Goal: Task Accomplishment & Management: Use online tool/utility

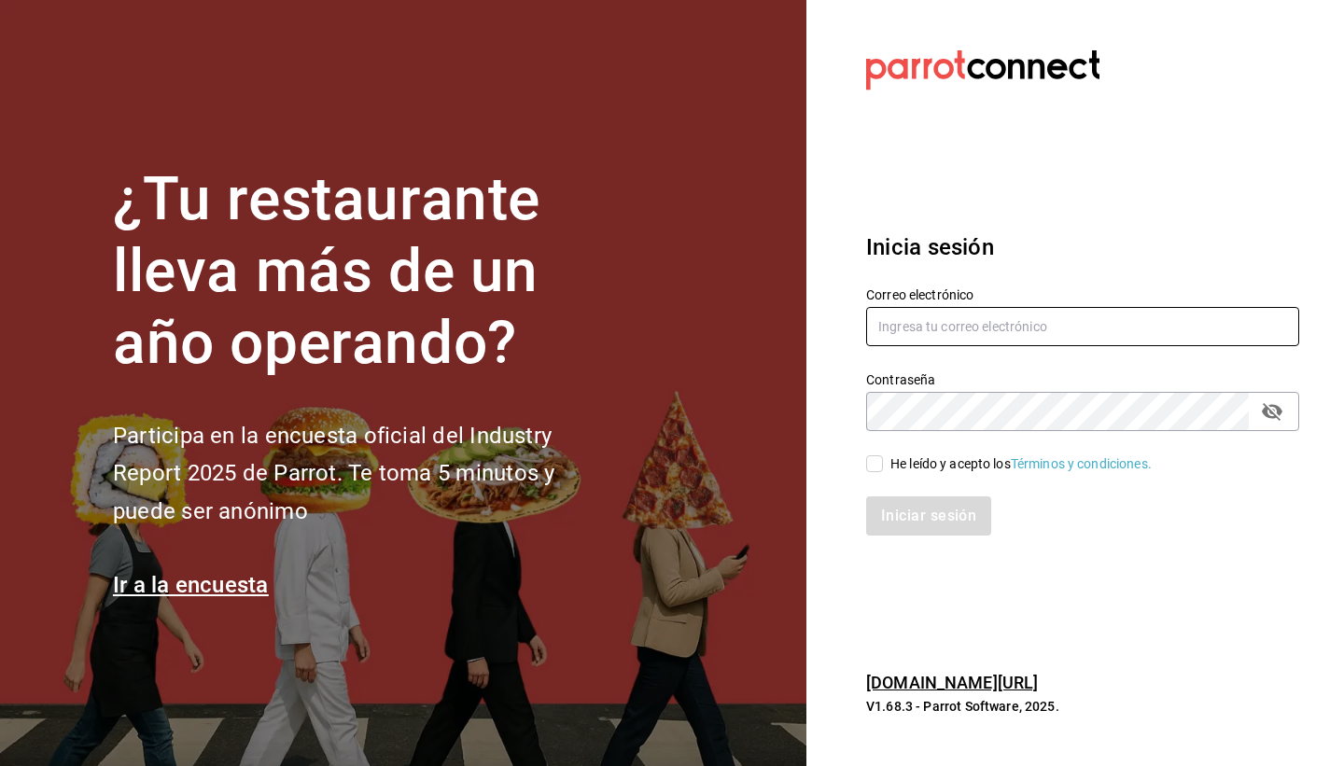
type input "lacochinitadela60@gmail.com"
click at [875, 466] on input "He leído y acepto los Términos y condiciones." at bounding box center [874, 463] width 17 height 17
checkbox input "true"
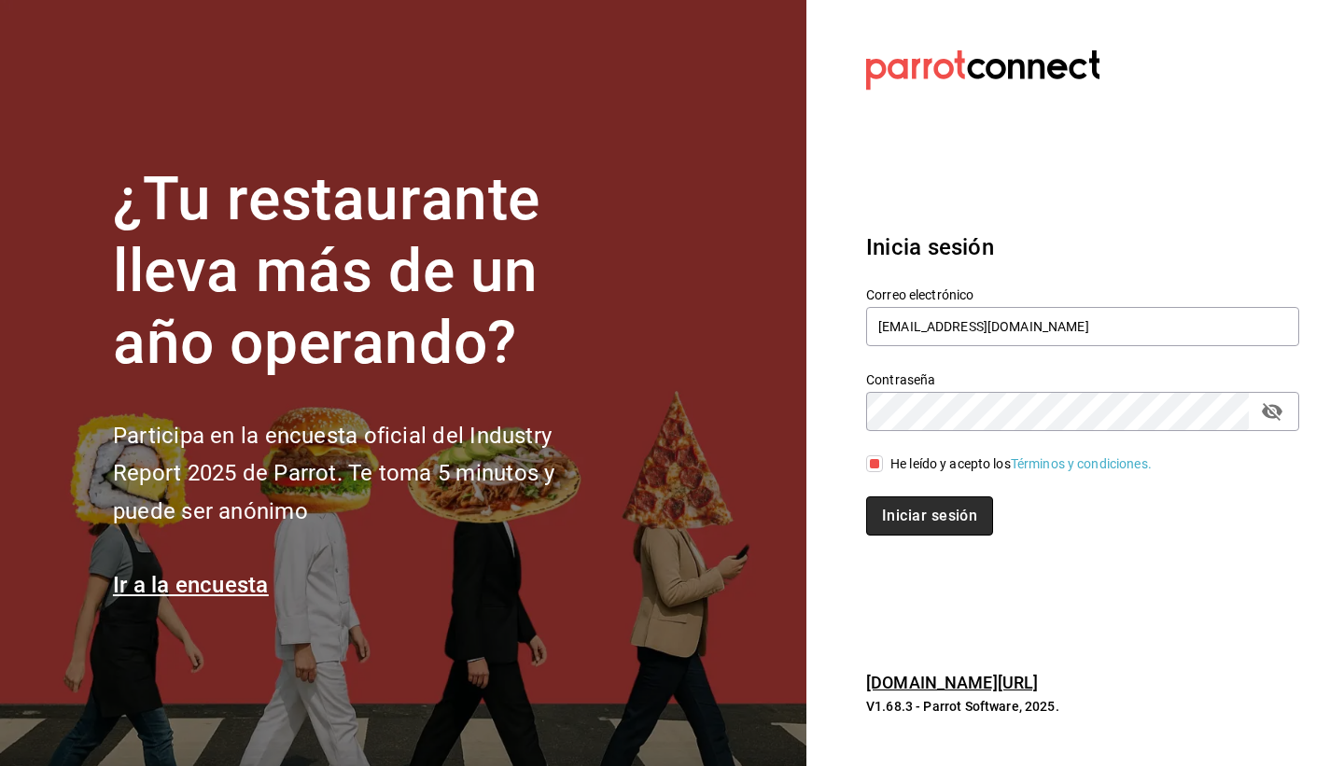
click at [918, 527] on button "Iniciar sesión" at bounding box center [929, 515] width 127 height 39
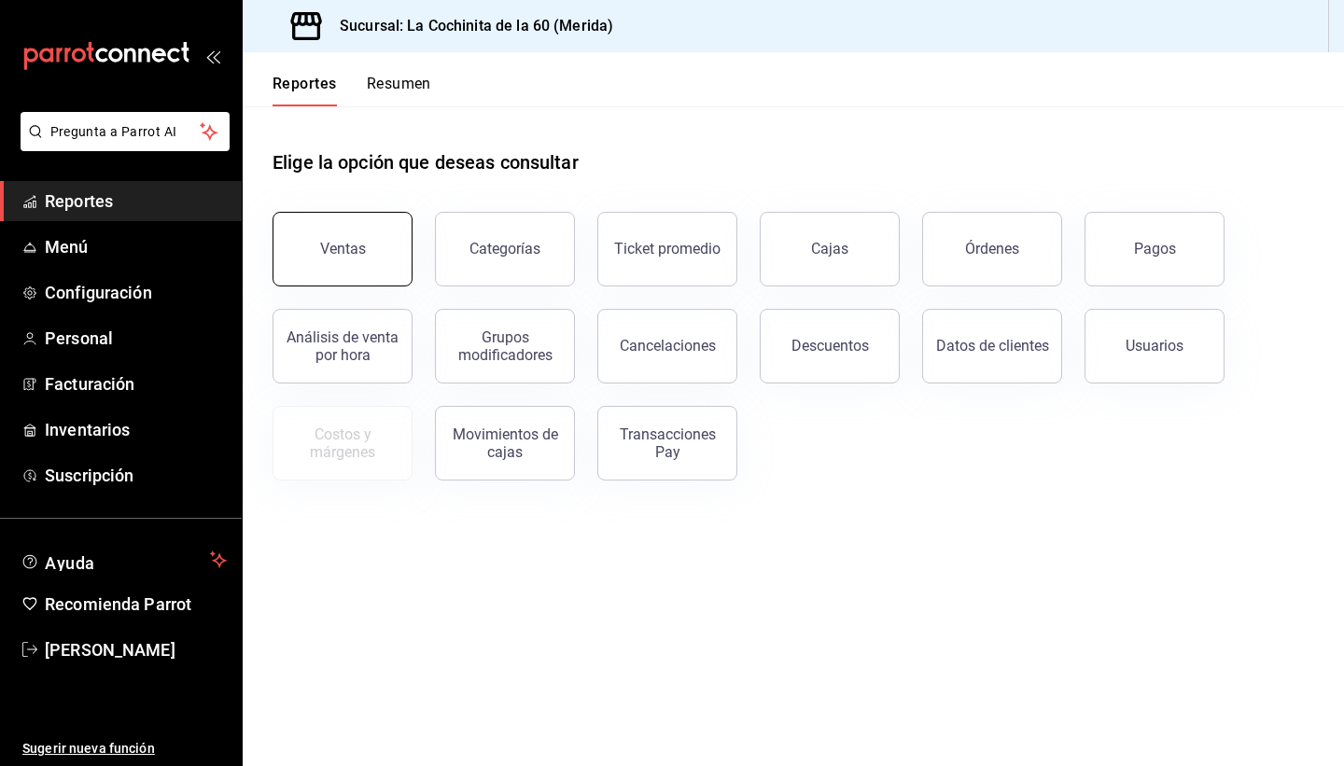
click at [324, 266] on button "Ventas" at bounding box center [342, 249] width 140 height 75
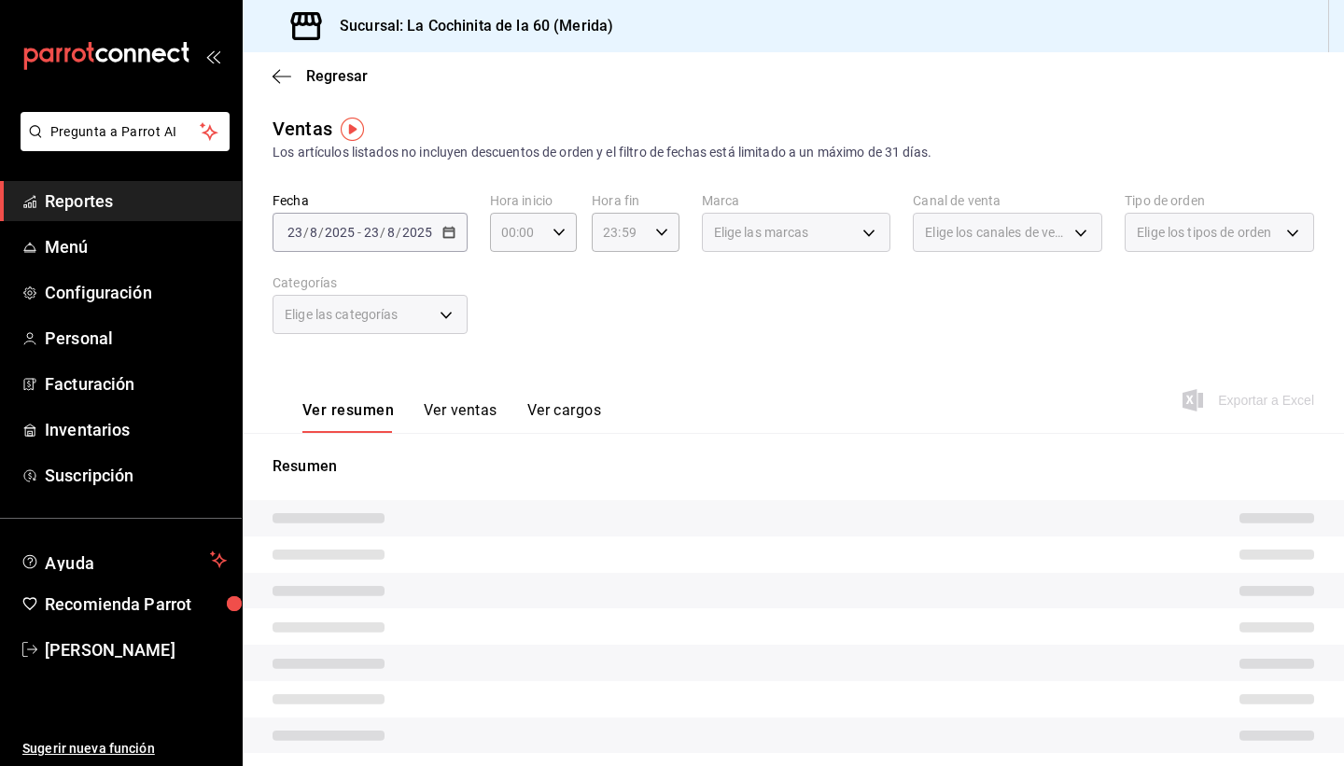
click at [474, 409] on button "Ver ventas" at bounding box center [461, 417] width 74 height 32
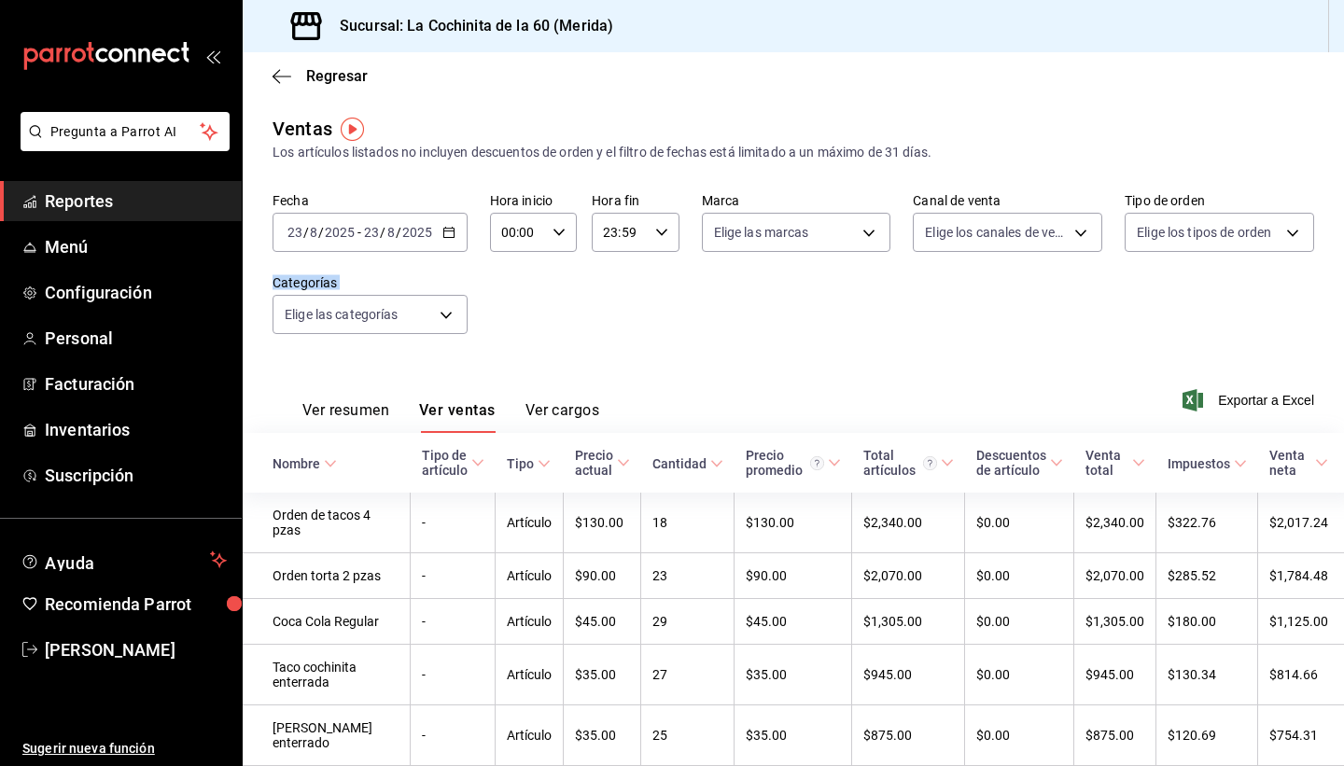
drag, startPoint x: 1336, startPoint y: 312, endPoint x: 1331, endPoint y: 372, distance: 60.8
drag, startPoint x: 1341, startPoint y: 321, endPoint x: 1343, endPoint y: 351, distance: 29.9
click at [1343, 351] on html "Pregunta a Parrot AI Reportes Menú Configuración Personal Facturación Inventari…" at bounding box center [672, 383] width 1344 height 766
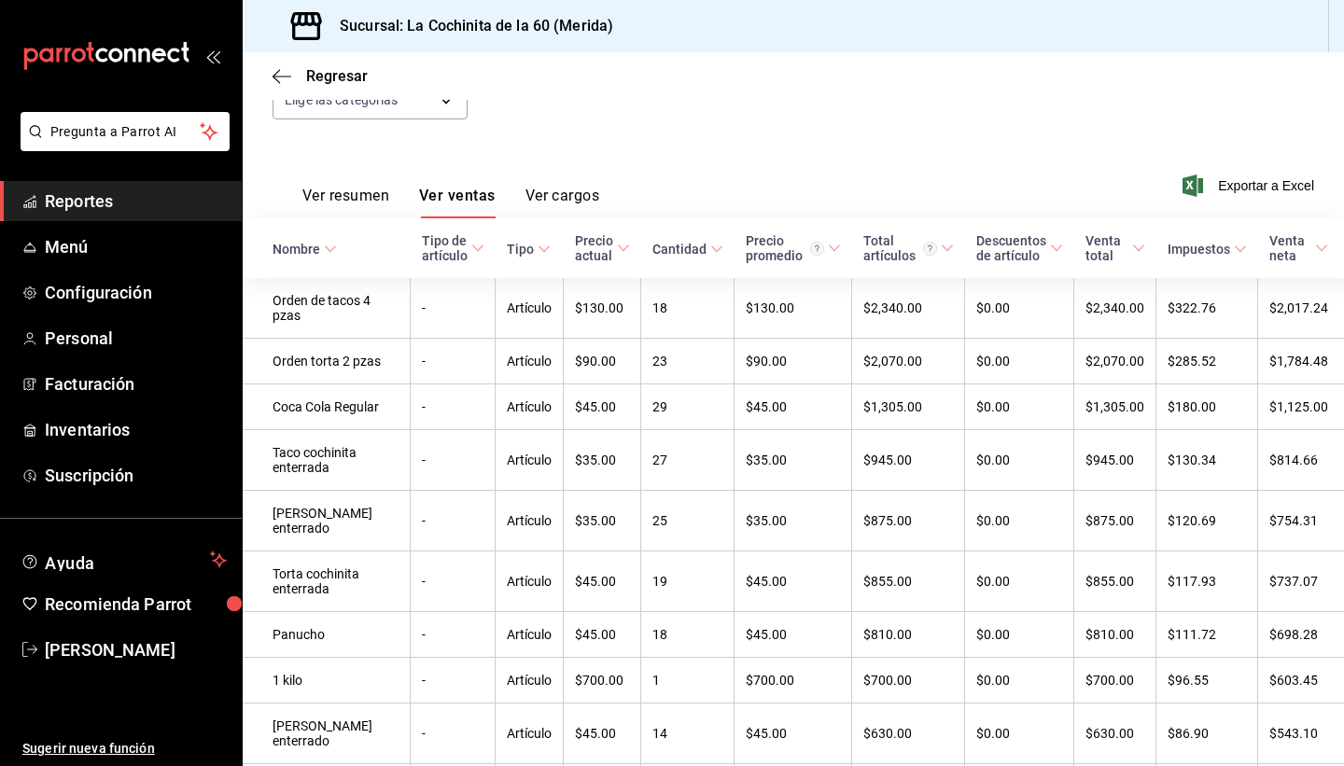
scroll to position [224, 0]
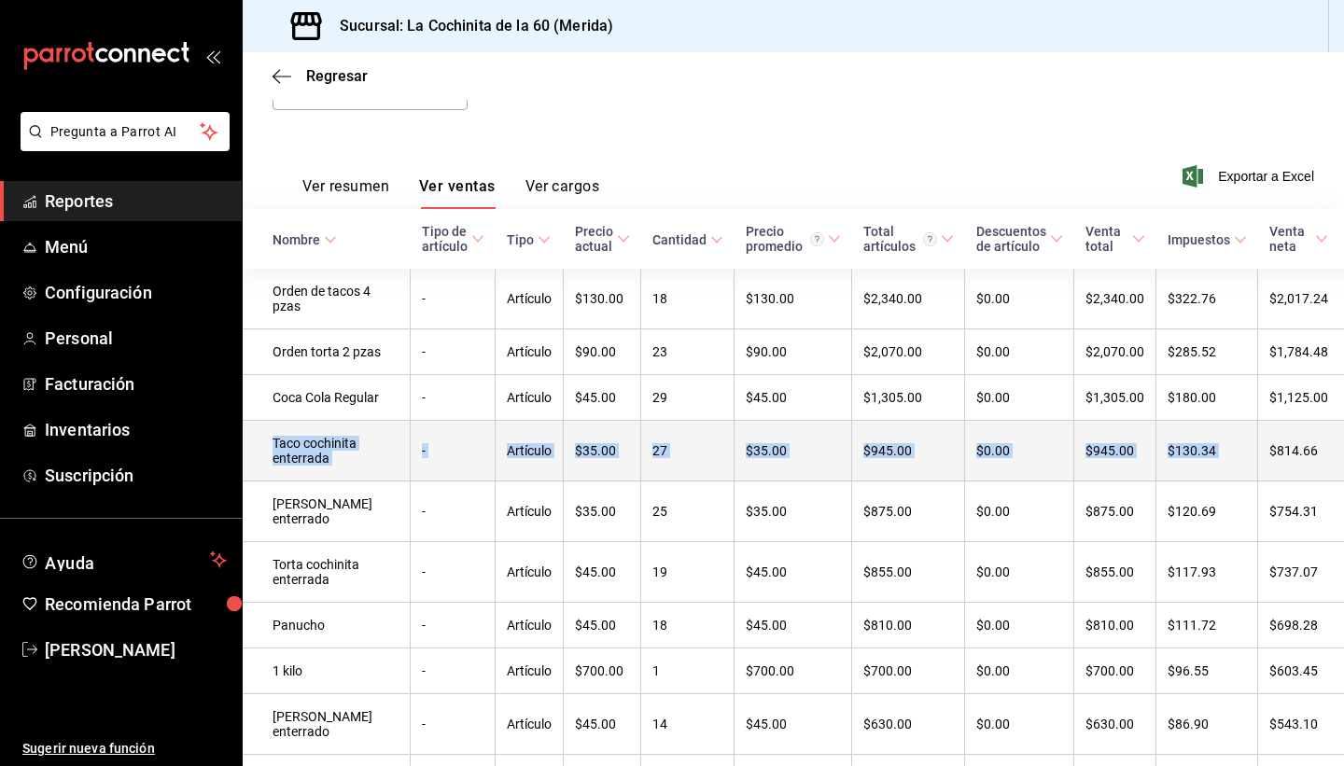
drag, startPoint x: 1341, startPoint y: 415, endPoint x: 1342, endPoint y: 462, distance: 46.7
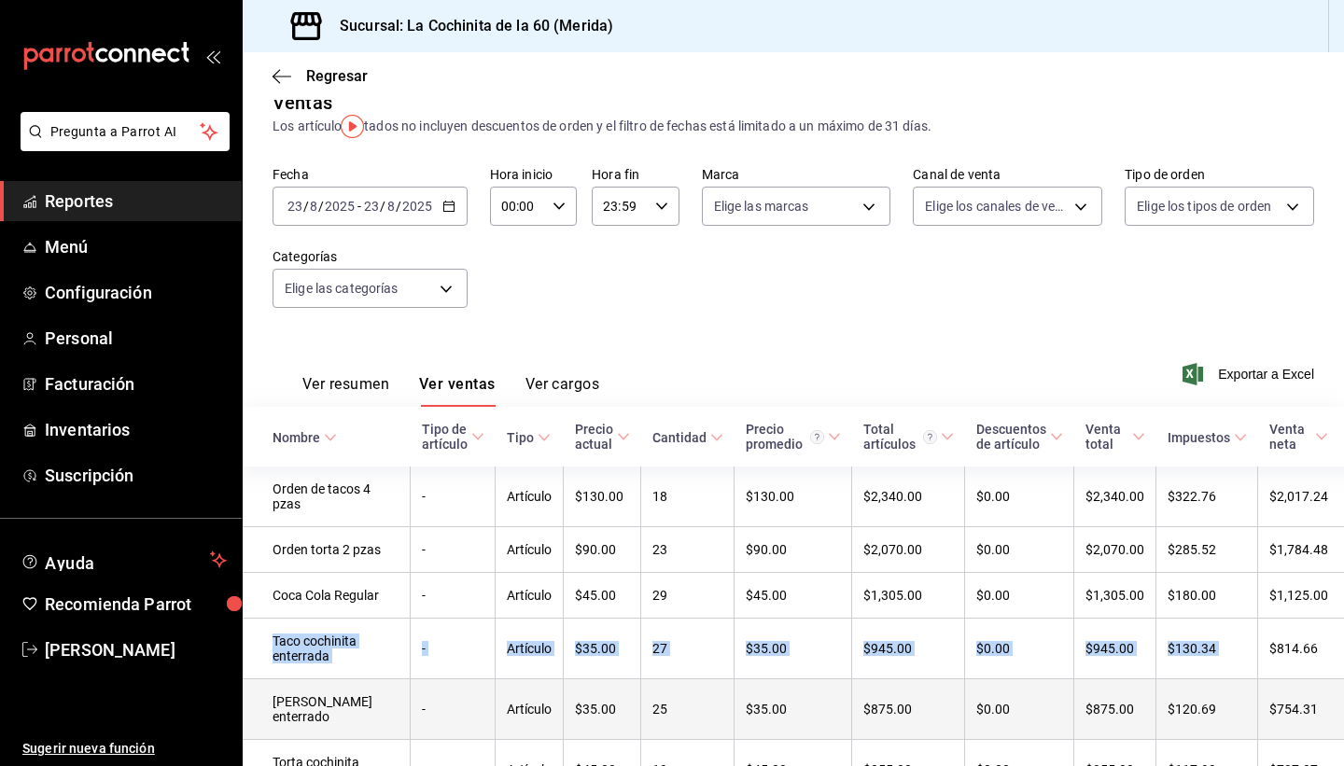
scroll to position [0, 0]
